Goal: Information Seeking & Learning: Learn about a topic

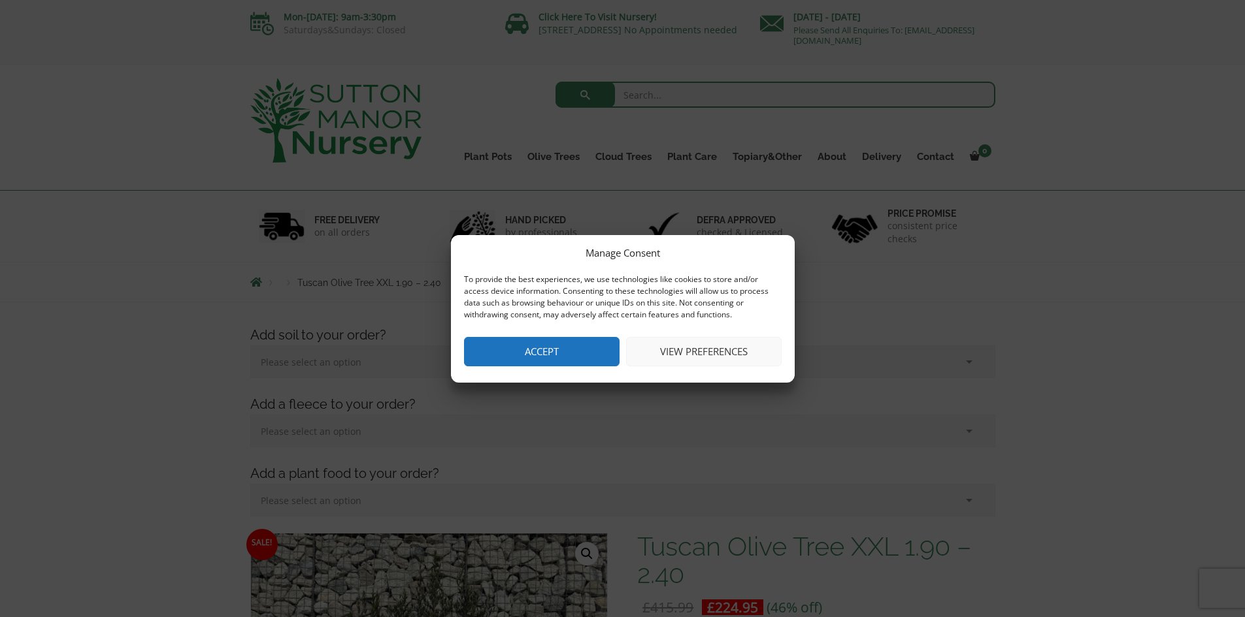
click at [546, 348] on button "Accept" at bounding box center [542, 351] width 156 height 29
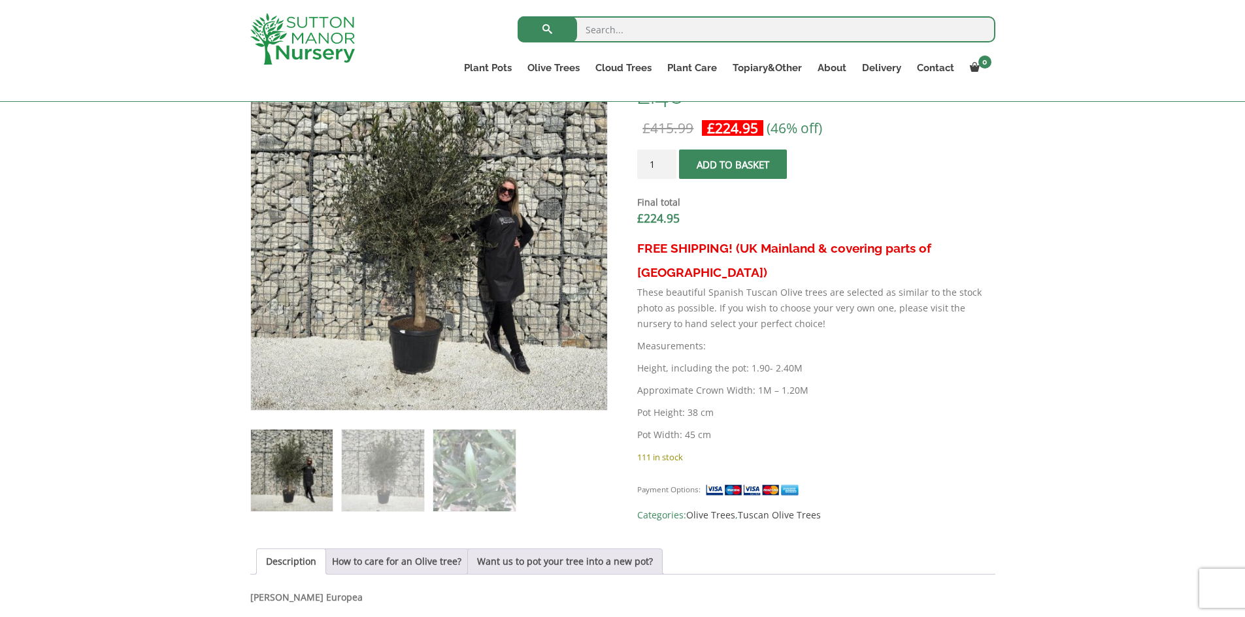
scroll to position [195, 0]
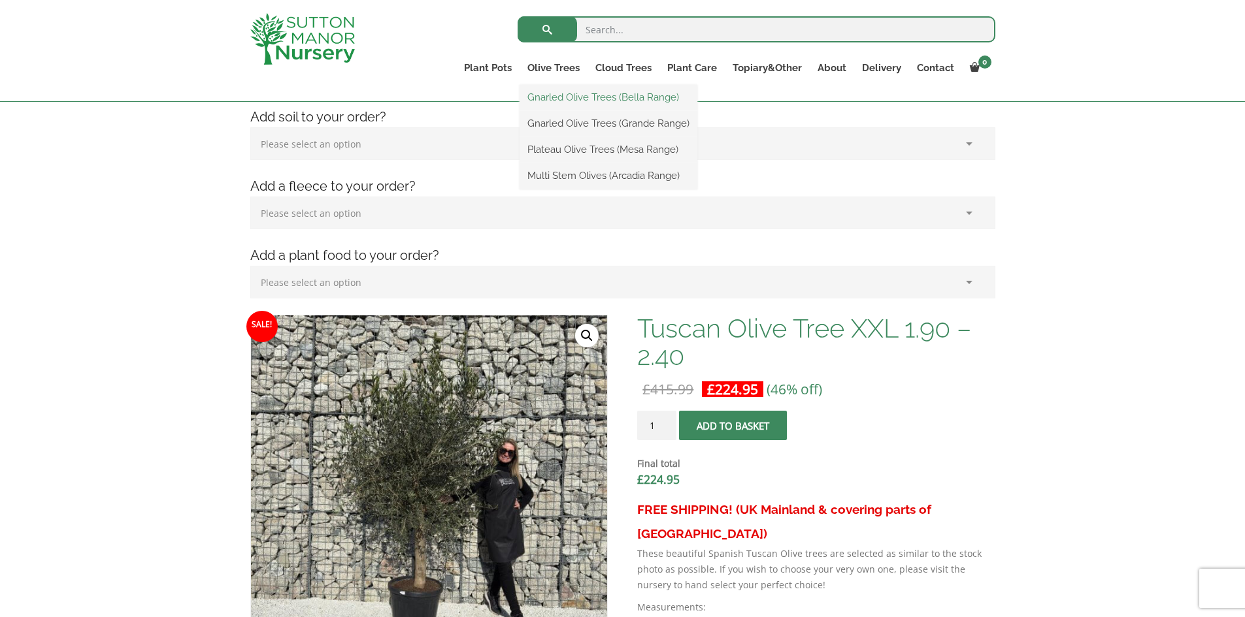
click at [563, 96] on link "Gnarled Olive Trees (Bella Range)" at bounding box center [608, 98] width 178 height 20
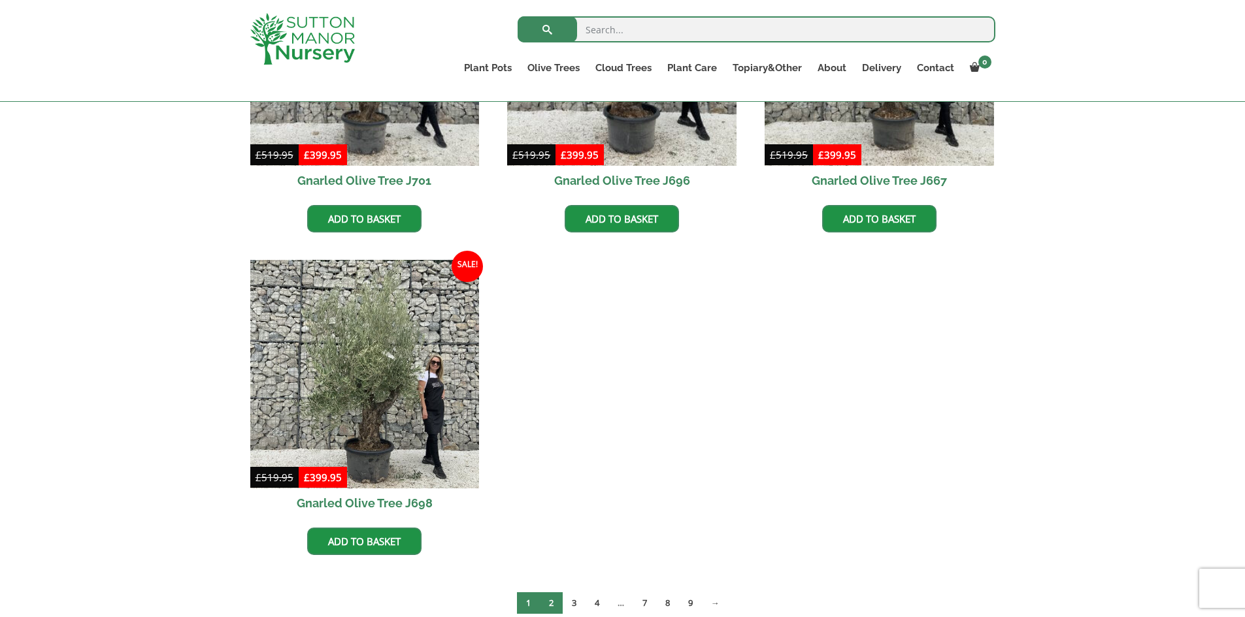
scroll to position [523, 0]
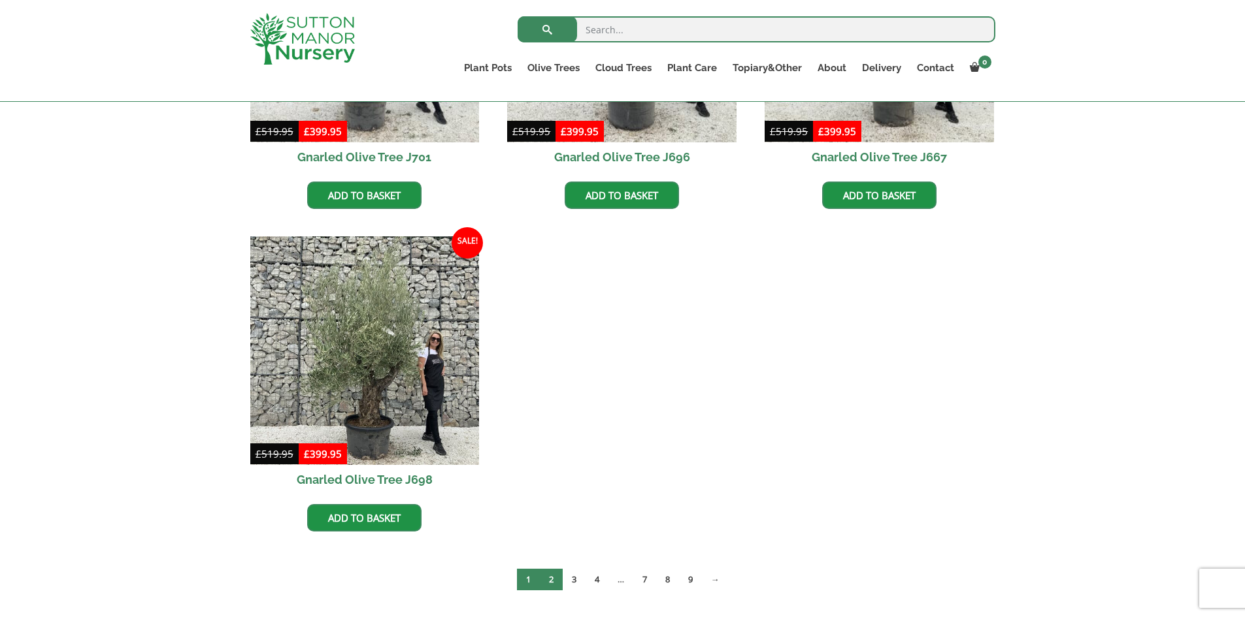
click at [553, 578] on link "2" at bounding box center [551, 580] width 23 height 22
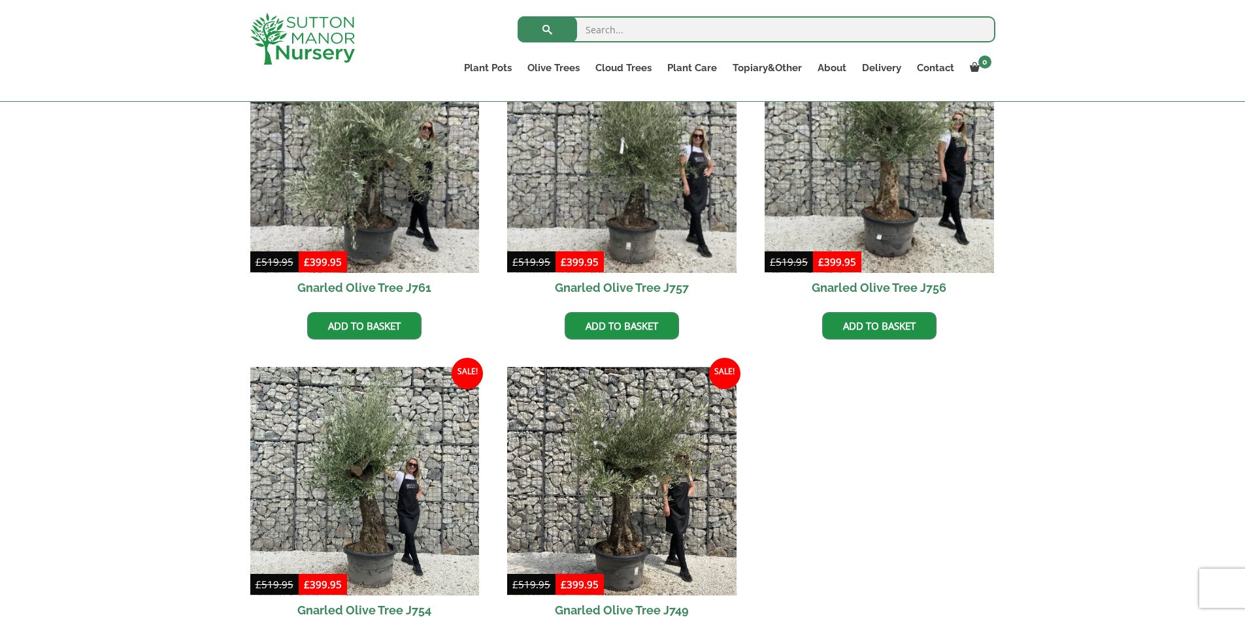
scroll to position [653, 0]
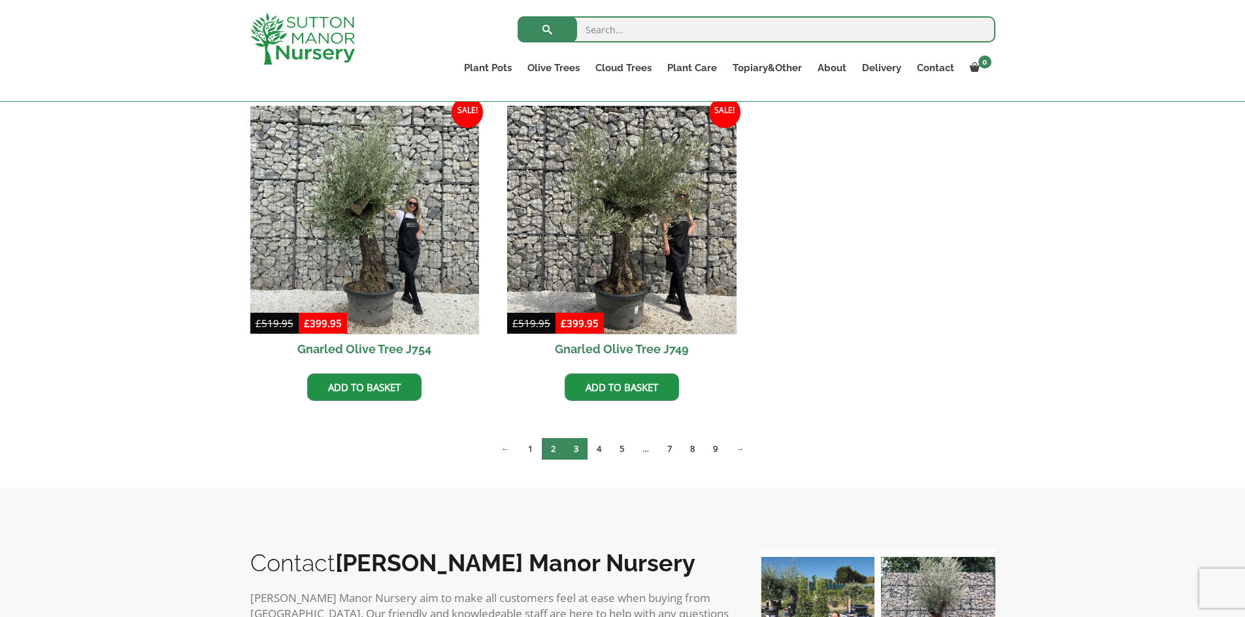
click at [572, 450] on link "3" at bounding box center [576, 449] width 23 height 22
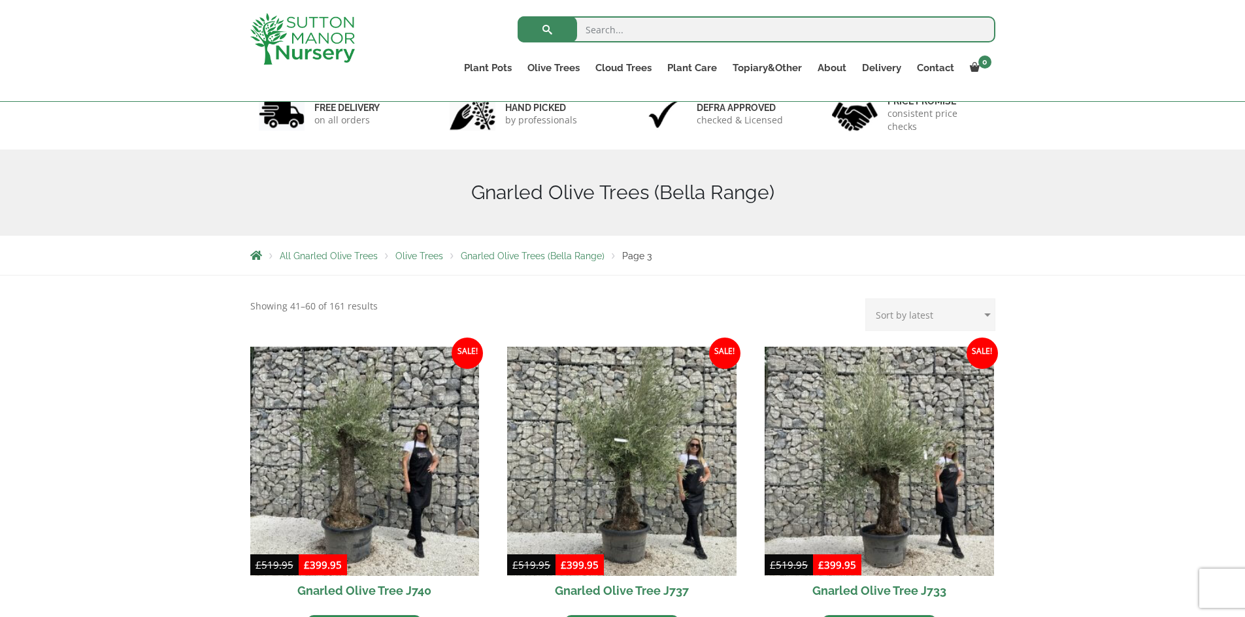
scroll to position [65, 0]
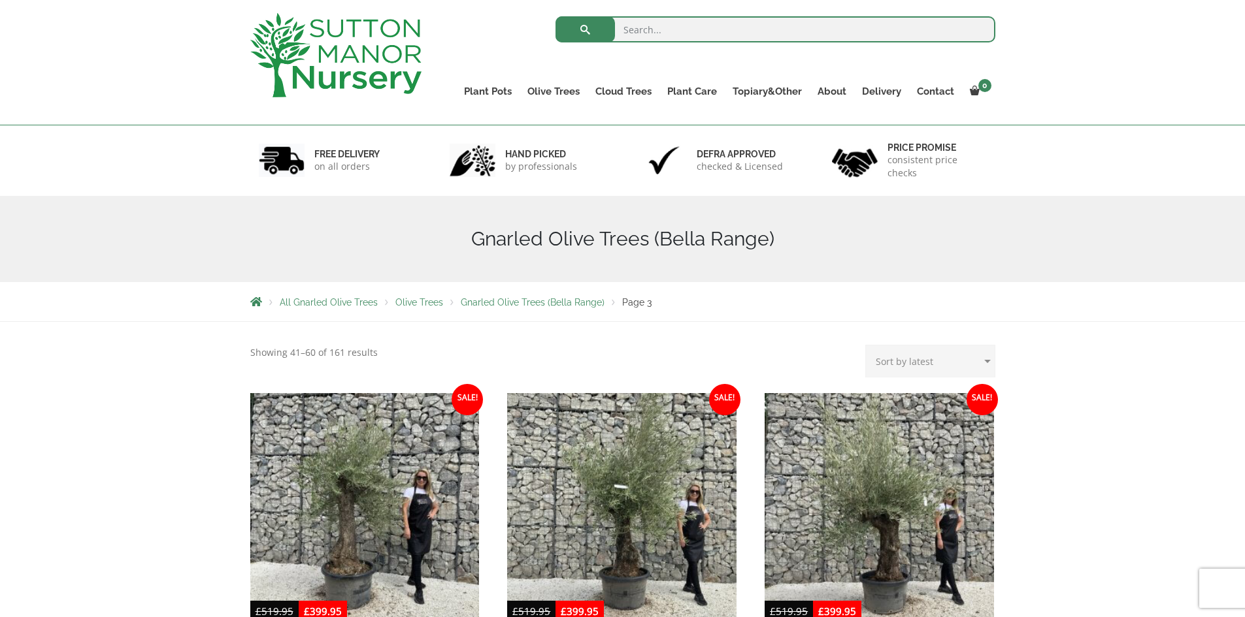
click at [944, 355] on select "Sort by popularity Sort by latest Sort by price: low to high Sort by price: hig…" at bounding box center [930, 361] width 130 height 33
select select "price"
click at [868, 345] on select "Sort by popularity Sort by latest Sort by price: low to high Sort by price: hig…" at bounding box center [930, 361] width 130 height 33
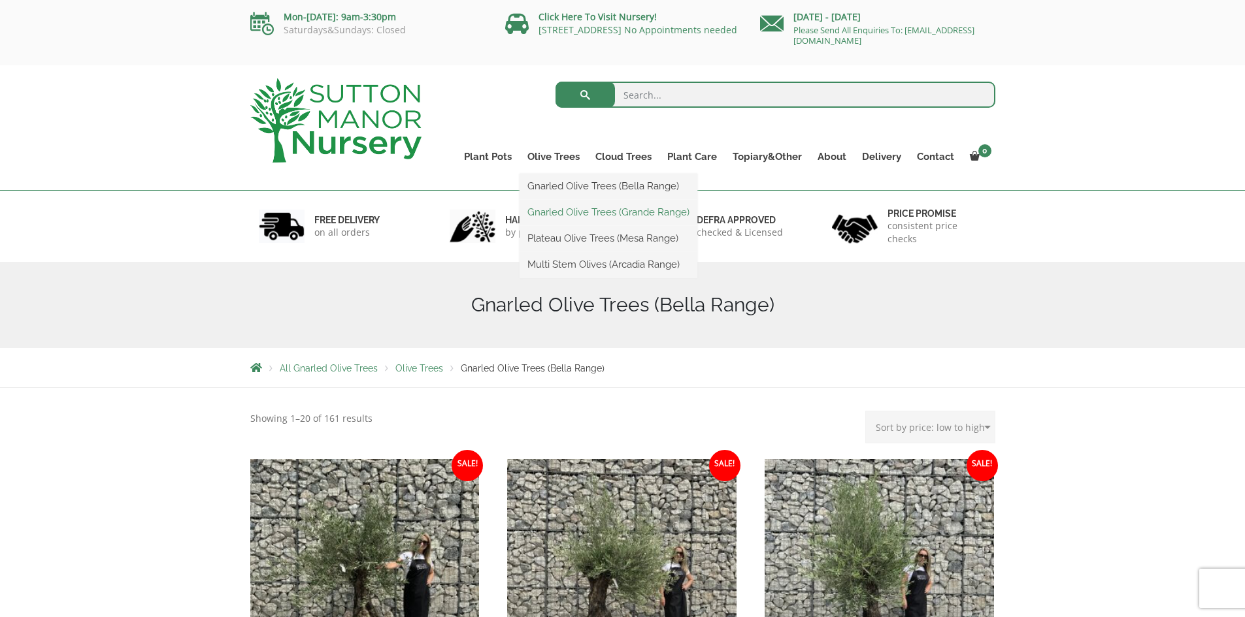
click at [550, 210] on link "Gnarled Olive Trees (Grande Range)" at bounding box center [608, 213] width 178 height 20
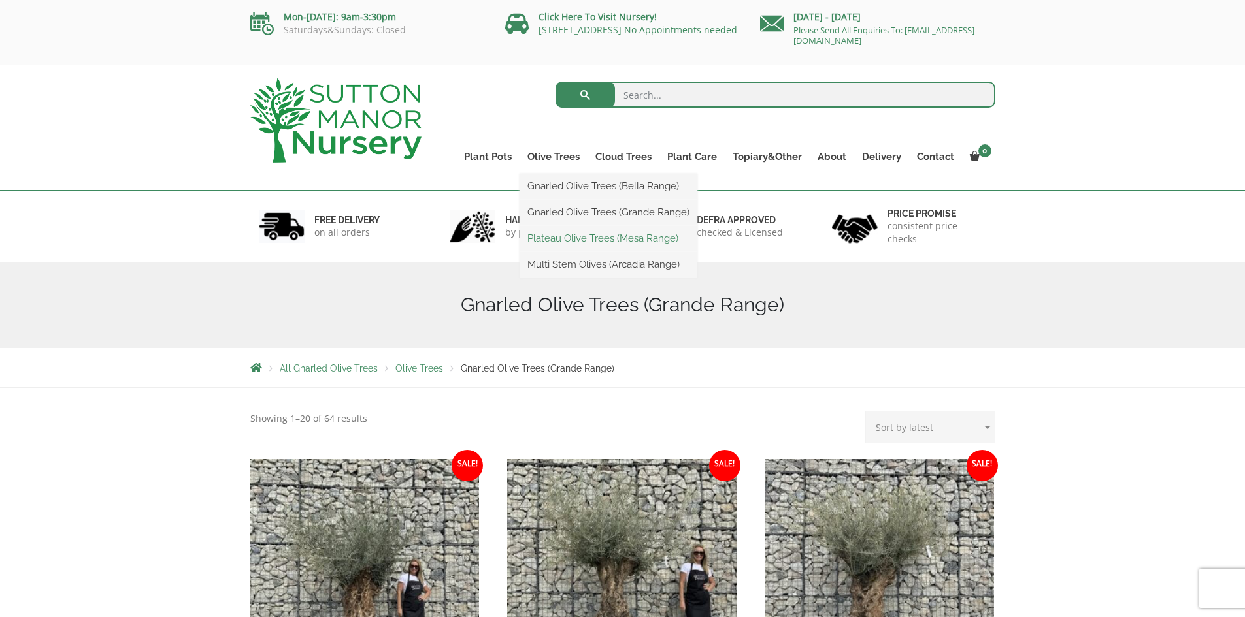
click at [554, 240] on link "Plateau Olive Trees (Mesa Range)" at bounding box center [608, 239] width 178 height 20
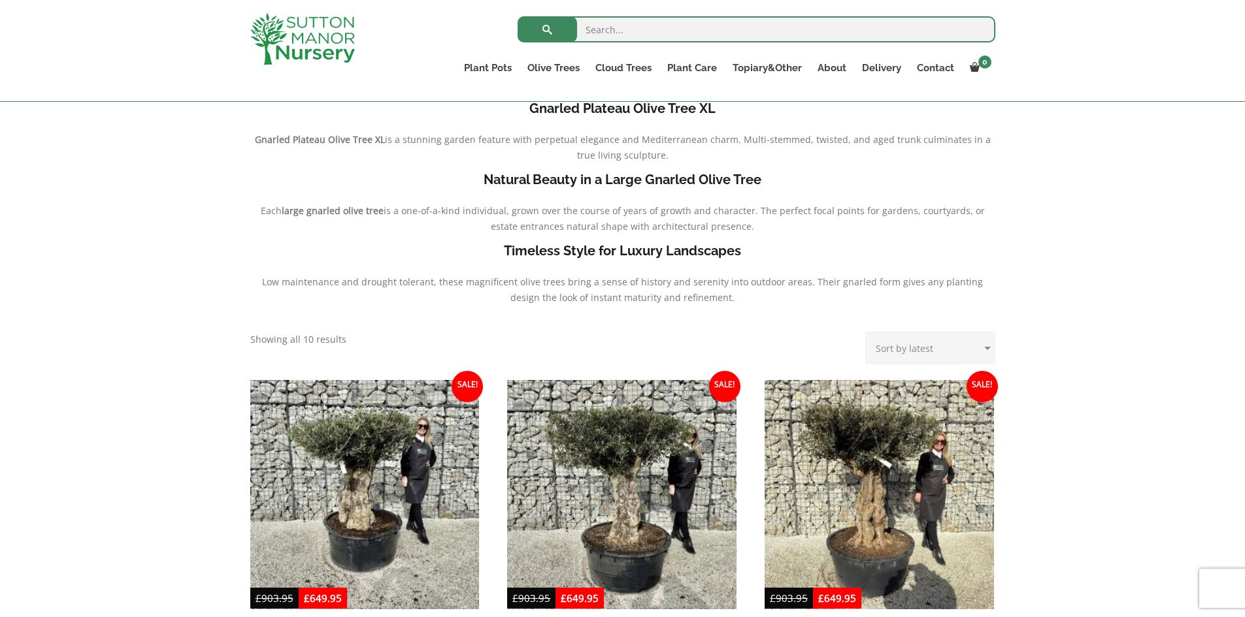
scroll to position [65, 0]
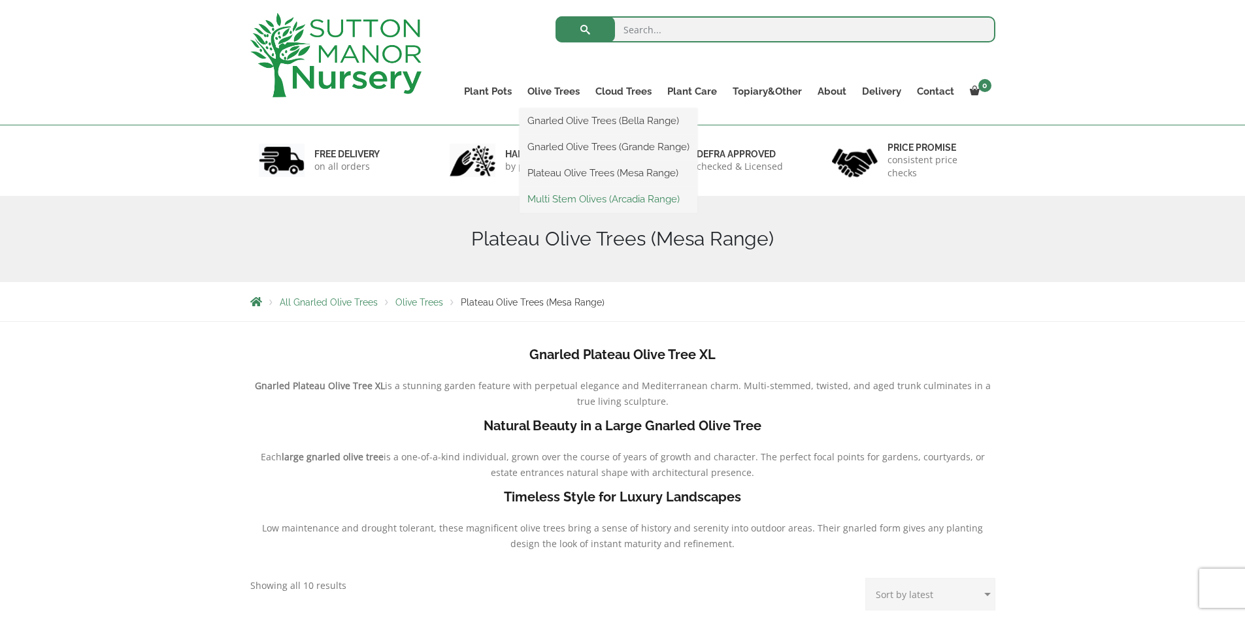
click at [556, 198] on link "Multi Stem Olives (Arcadia Range)" at bounding box center [608, 199] width 178 height 20
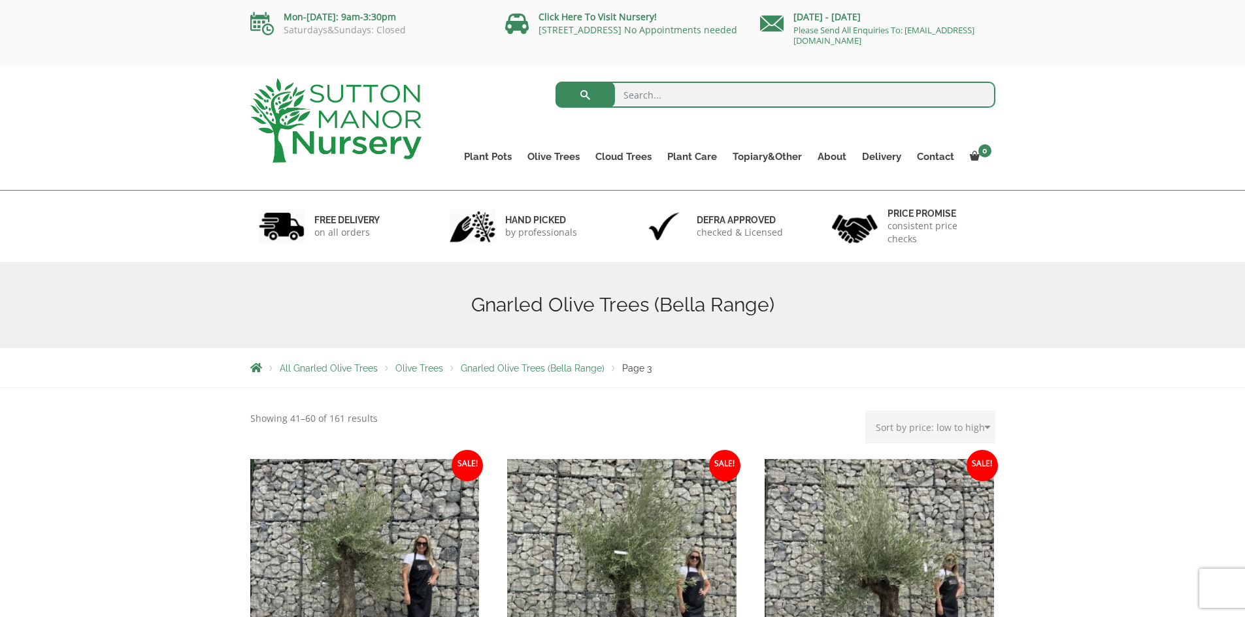
select select "price"
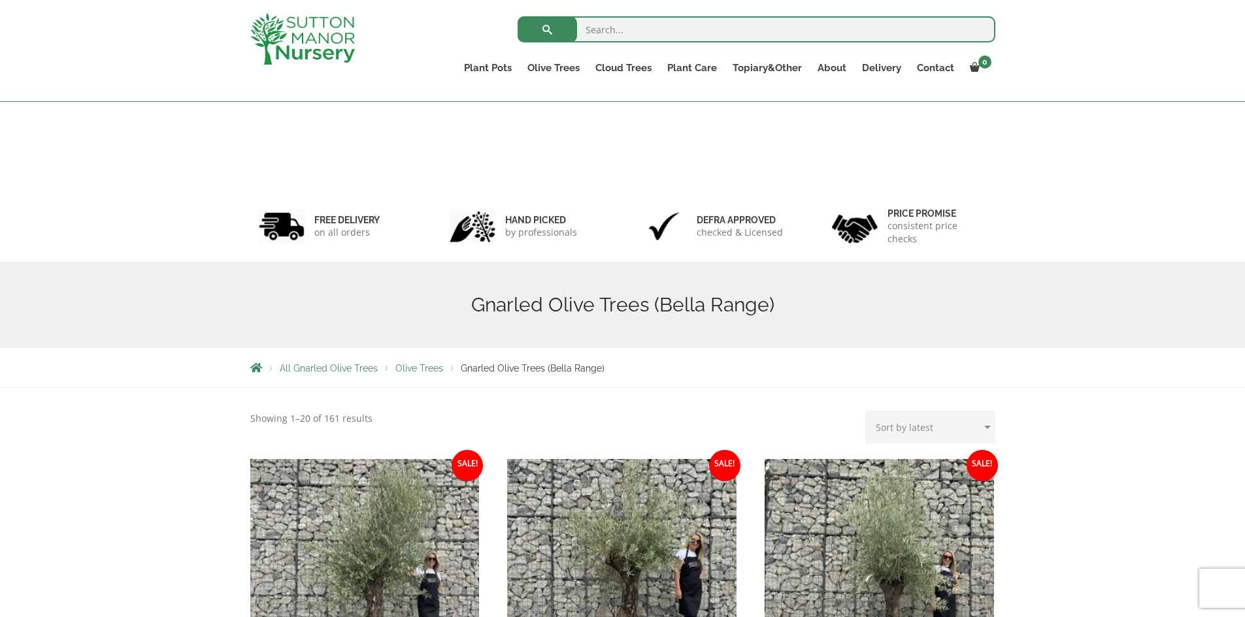
scroll to position [546, 0]
